Goal: Information Seeking & Learning: Learn about a topic

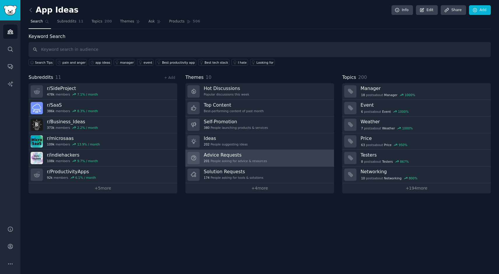
click at [202, 155] on link "Advice Requests 201 People asking for advice & resources" at bounding box center [260, 158] width 149 height 17
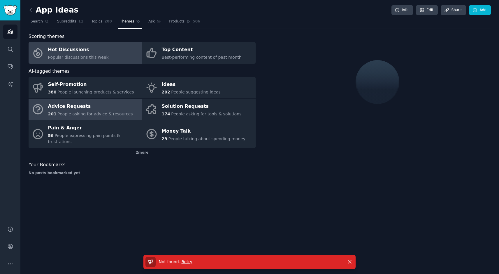
click at [71, 54] on div "Popular discussions this week" at bounding box center [78, 57] width 61 height 6
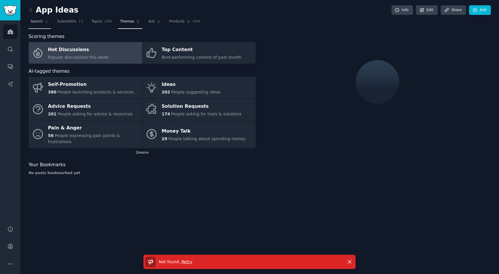
click at [32, 22] on span "Search" at bounding box center [37, 21] width 12 height 5
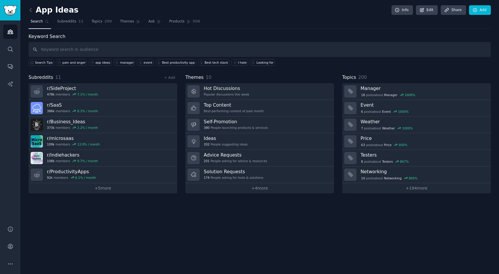
click at [10, 14] on img "Sidebar" at bounding box center [10, 10] width 13 height 10
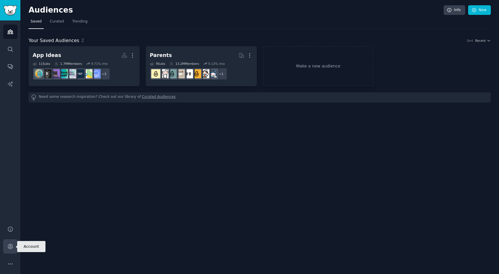
click at [10, 247] on icon "Sidebar" at bounding box center [10, 246] width 6 height 6
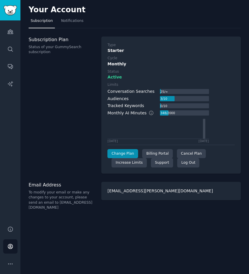
click at [197, 25] on nav "Subscription Notifications" at bounding box center [135, 22] width 212 height 12
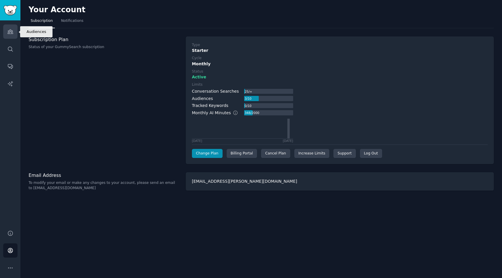
click at [10, 31] on icon "Sidebar" at bounding box center [10, 32] width 6 height 6
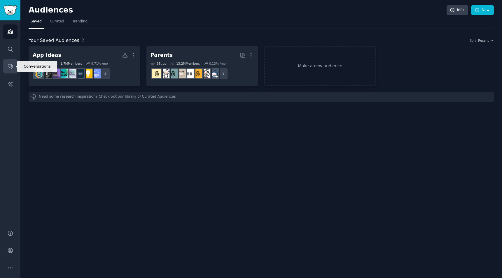
click at [9, 66] on icon "Sidebar" at bounding box center [10, 66] width 6 height 6
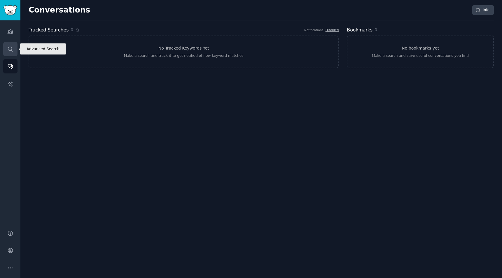
click at [10, 46] on link "Search" at bounding box center [10, 49] width 14 height 14
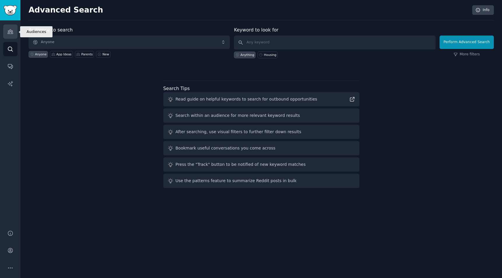
click at [13, 34] on icon "Sidebar" at bounding box center [10, 32] width 5 height 4
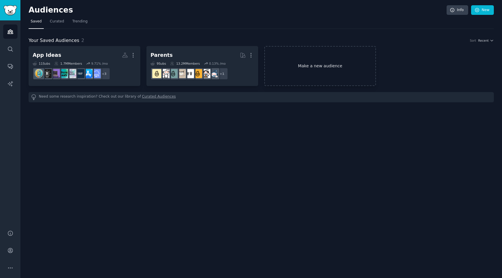
click at [324, 64] on link "Make a new audience" at bounding box center [320, 66] width 112 height 40
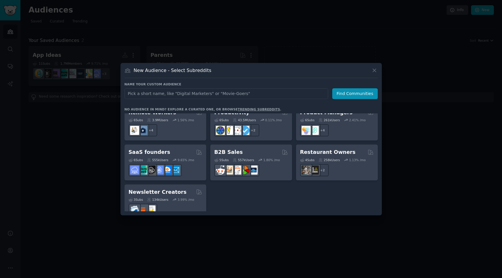
scroll to position [453, 0]
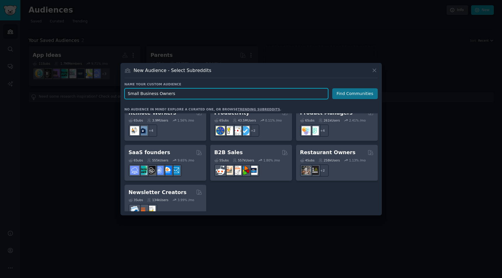
type input "Small Business Owners"
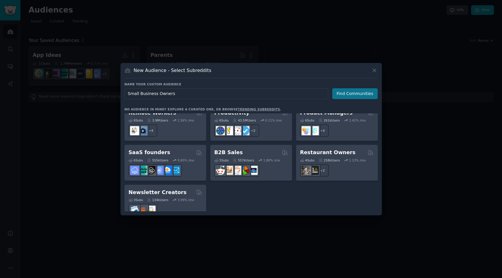
click at [363, 92] on button "Find Communities" at bounding box center [355, 93] width 46 height 11
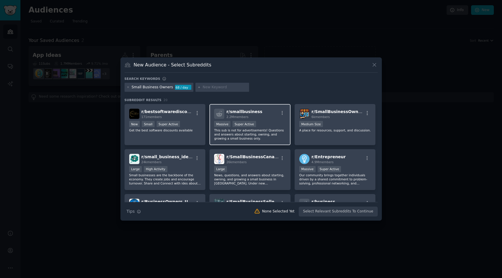
click at [264, 116] on div "r/ smallbusiness 2.2M members" at bounding box center [250, 114] width 72 height 10
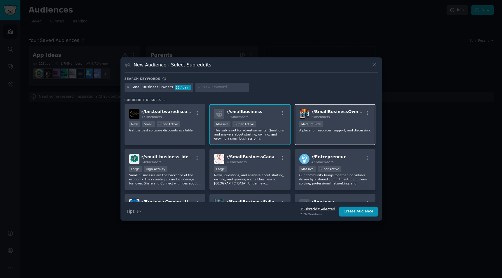
click at [347, 120] on div "r/ SmallBusinessOwners 6k members Medium Size A place for resources, support, a…" at bounding box center [335, 124] width 81 height 41
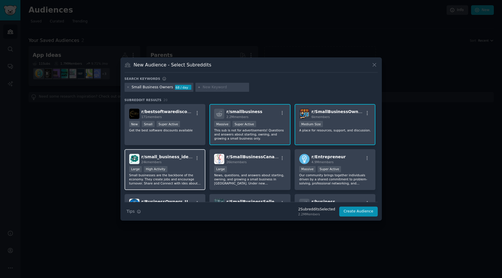
click at [195, 166] on div "Large High Activity" at bounding box center [165, 169] width 72 height 7
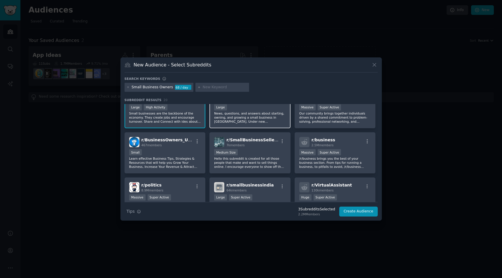
scroll to position [62, 0]
click at [194, 162] on p "Learn effective Business Tips, Strategies & Resources that will help you Grow Y…" at bounding box center [165, 163] width 72 height 12
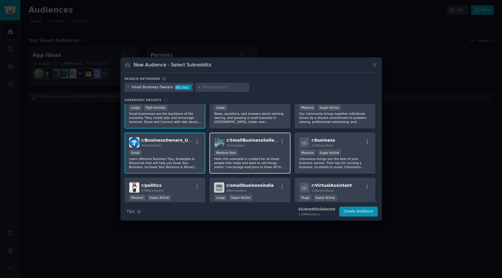
click at [263, 156] on div "Medium Size" at bounding box center [250, 153] width 72 height 7
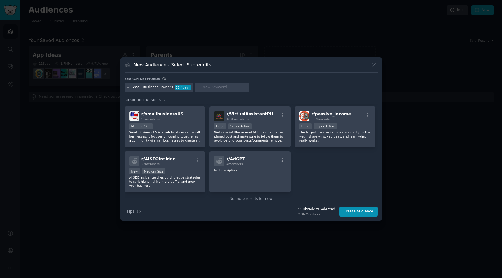
scroll to position [219, 0]
click at [359, 213] on button "Create Audience" at bounding box center [358, 212] width 39 height 10
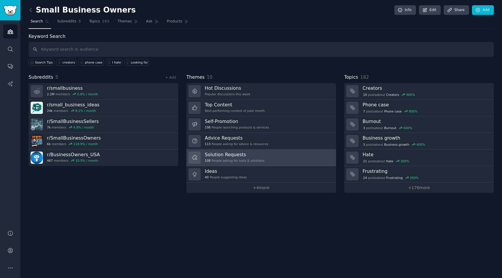
click at [232, 158] on div "Solution Requests 108 People asking for tools & solutions" at bounding box center [235, 158] width 60 height 12
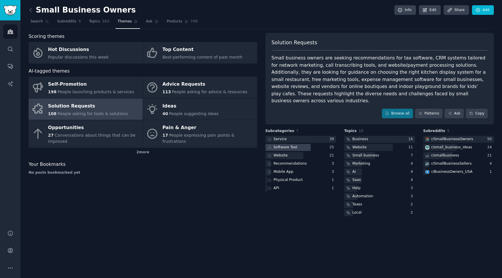
click at [294, 145] on div "Software Tool" at bounding box center [286, 147] width 24 height 5
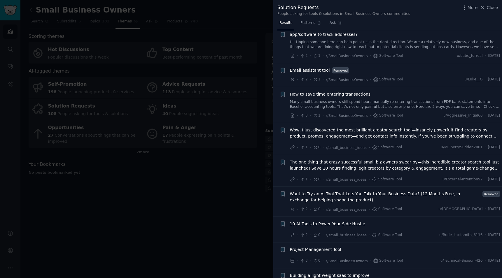
scroll to position [592, 0]
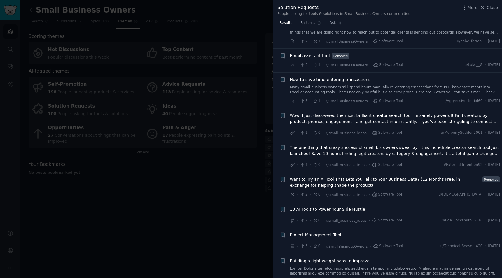
click at [193, 38] on div at bounding box center [251, 139] width 502 height 278
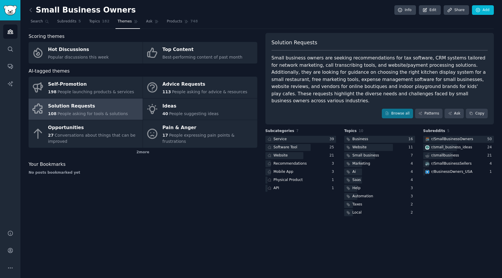
click at [8, 11] on img "Sidebar" at bounding box center [10, 10] width 13 height 10
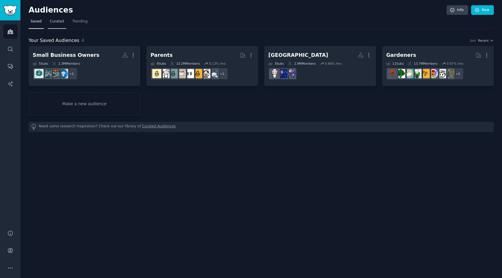
click at [60, 19] on span "Curated" at bounding box center [57, 21] width 14 height 5
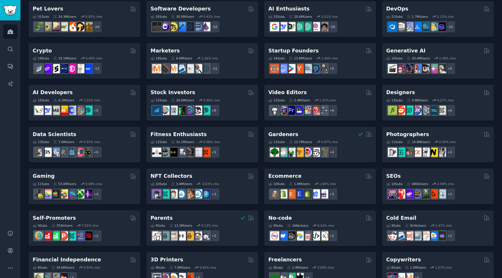
scroll to position [95, 0]
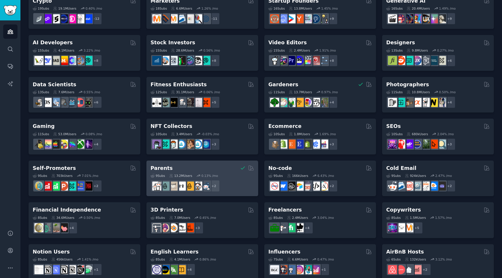
click at [183, 162] on div "Parents 9 Sub s 13.2M Users 0.13 % /mo + 2" at bounding box center [202, 179] width 112 height 36
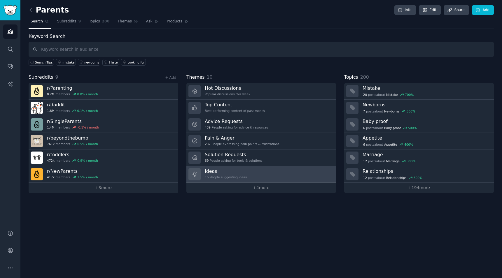
click at [224, 176] on div "15 People suggesting ideas" at bounding box center [226, 177] width 42 height 4
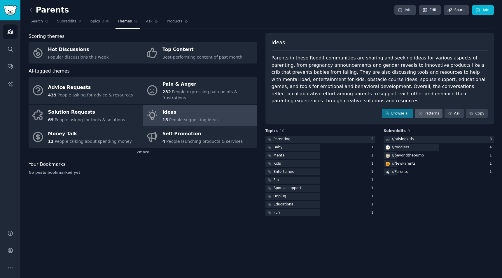
click at [433, 113] on link "Patterns" at bounding box center [428, 114] width 27 height 10
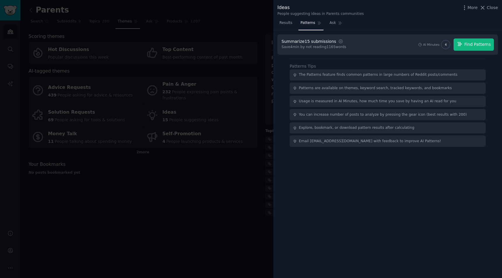
click at [481, 46] on span "Find Patterns" at bounding box center [477, 44] width 27 height 6
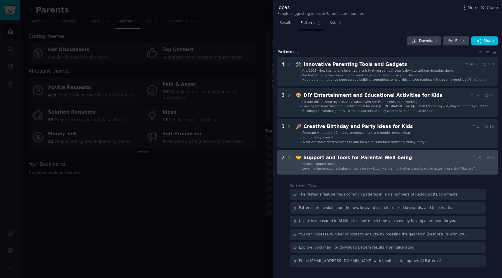
click at [317, 164] on span "Spouse support ideas" at bounding box center [318, 164] width 33 height 4
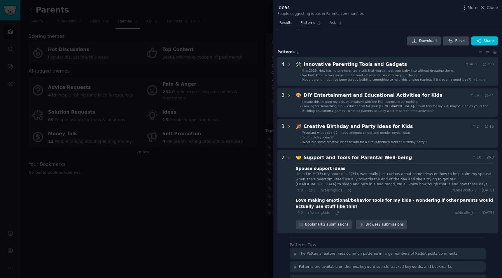
click at [281, 23] on span "Results" at bounding box center [285, 22] width 13 height 5
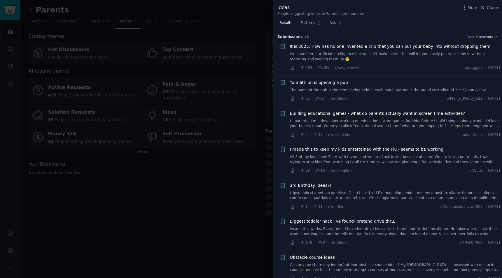
click at [315, 22] on link "Patterns" at bounding box center [310, 24] width 25 height 12
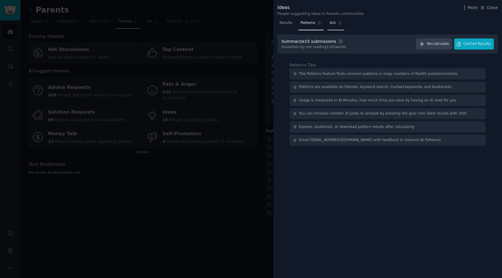
click at [336, 23] on link "Ask" at bounding box center [336, 24] width 17 height 12
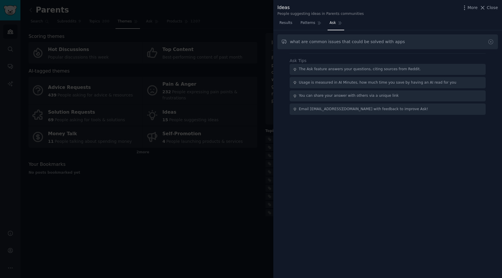
type input "what are common issues that could be solved with apps"
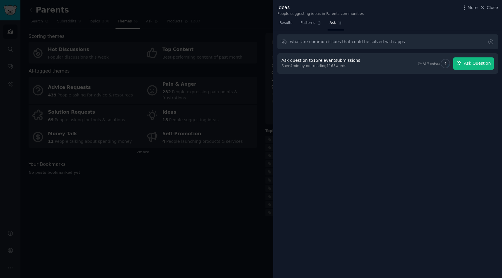
click at [474, 63] on span "Ask Question" at bounding box center [477, 63] width 27 height 6
